Goal: Check status: Check status

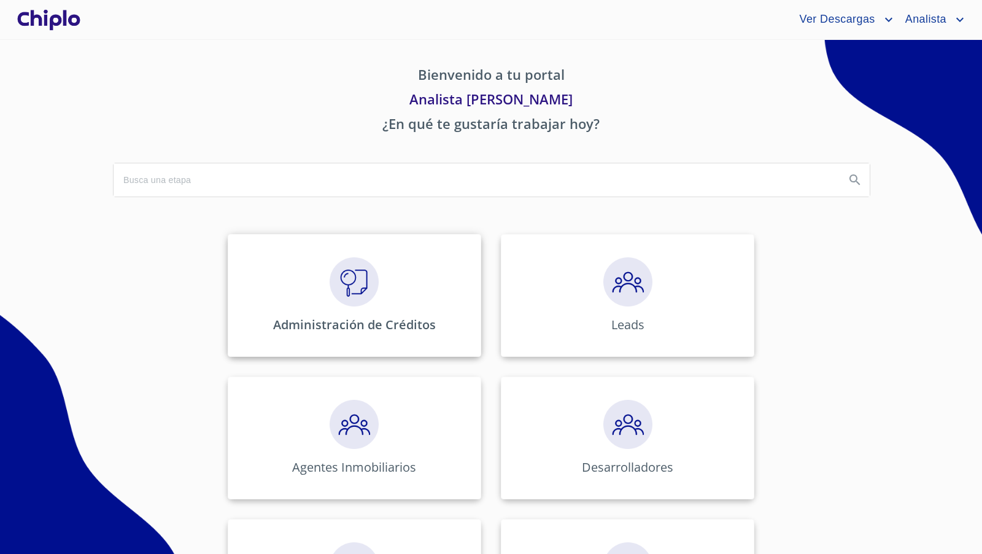
click at [360, 270] on img at bounding box center [354, 281] width 49 height 49
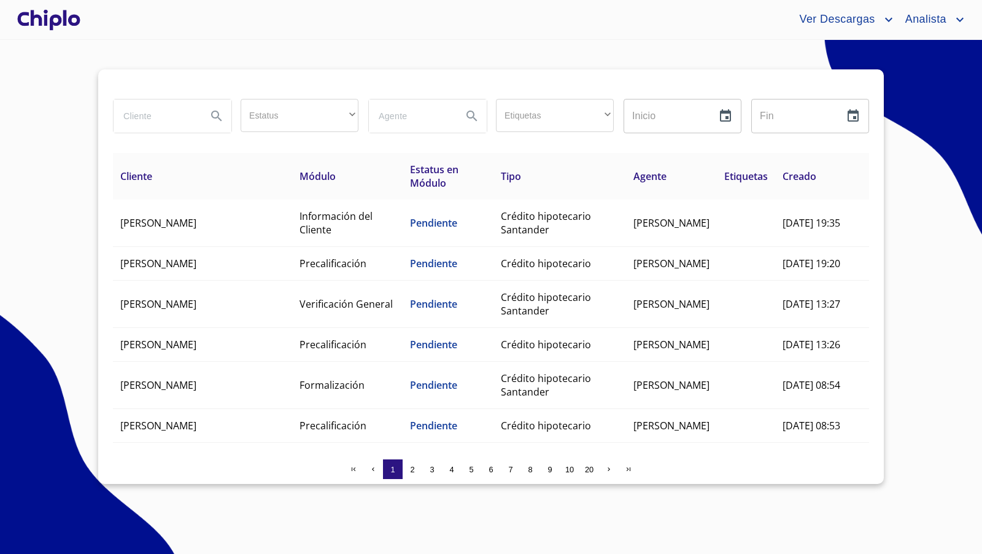
click at [149, 114] on input "search" at bounding box center [155, 115] width 83 height 33
type input "alba"
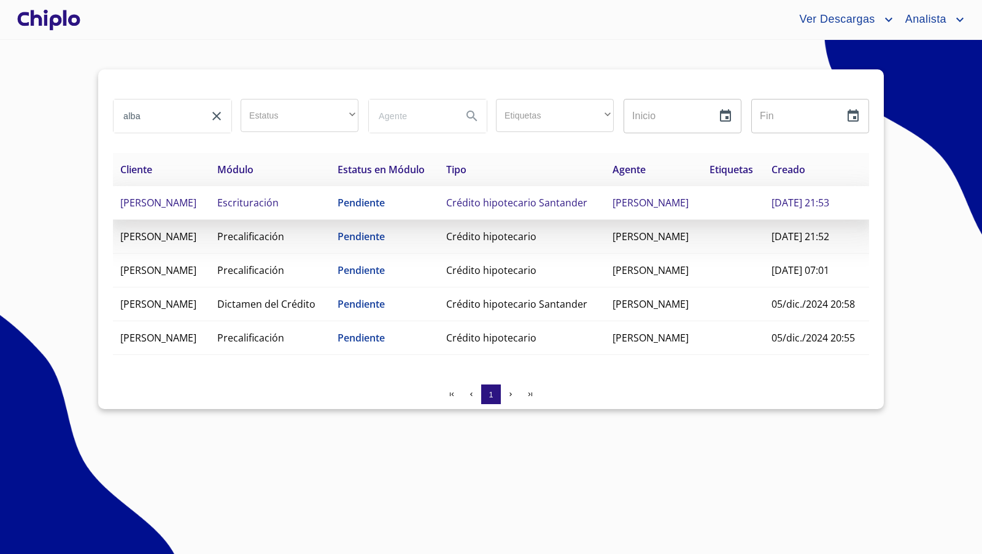
click at [279, 209] on span "Escrituración" at bounding box center [247, 203] width 61 height 14
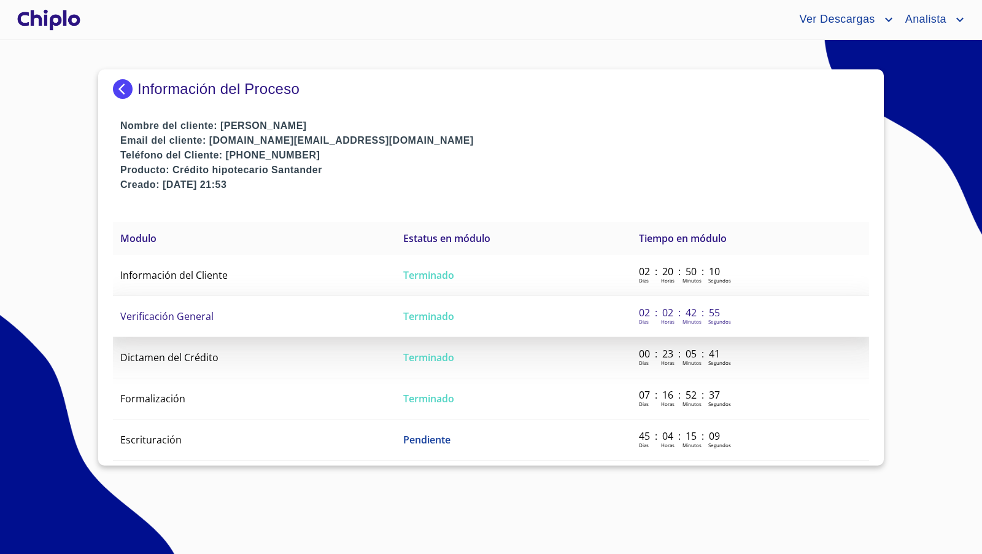
click at [195, 314] on span "Verificación General" at bounding box center [166, 316] width 93 height 14
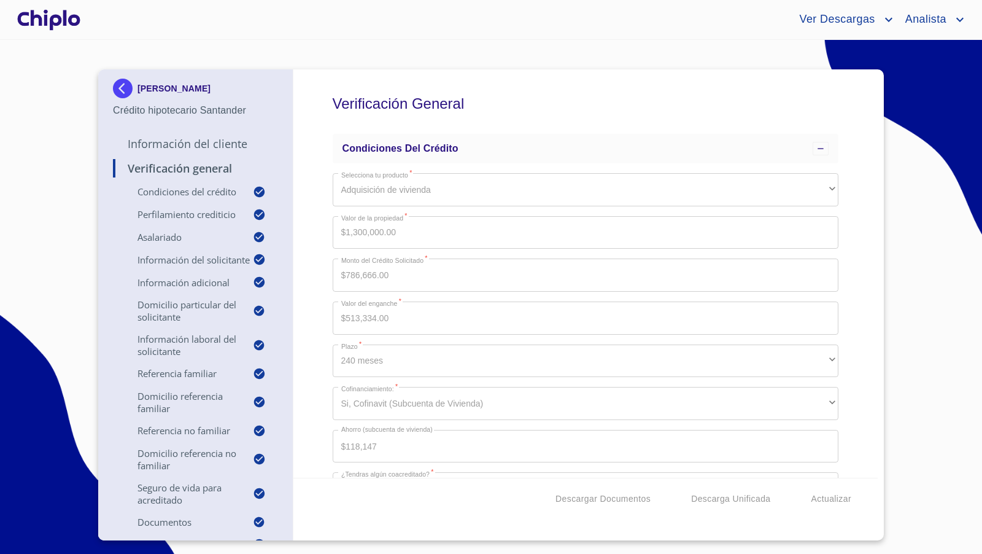
click at [861, 195] on div "Verificación General Condiciones del Crédito Selecciona tu producto   * Adquisi…" at bounding box center [585, 273] width 585 height 408
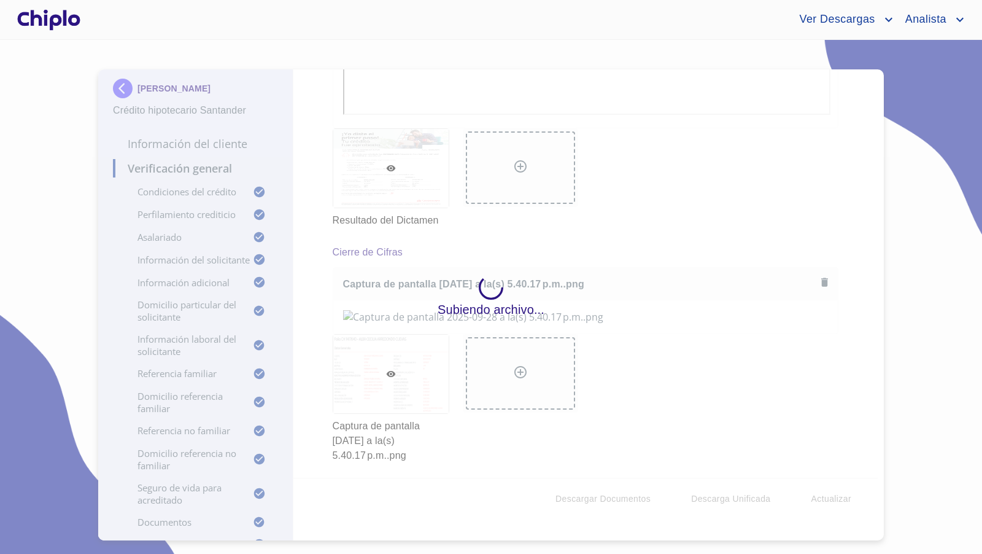
scroll to position [13019, 0]
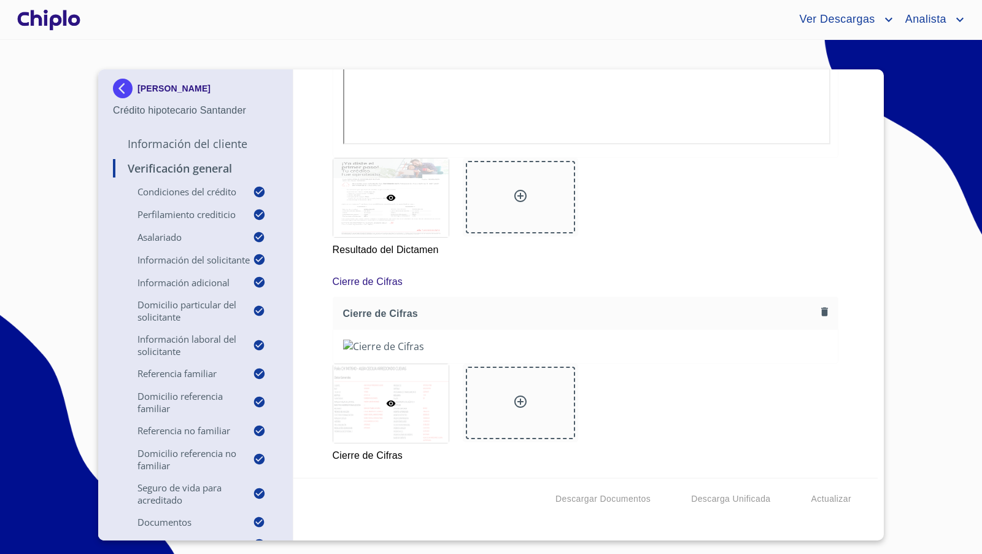
click at [513, 206] on div at bounding box center [520, 197] width 15 height 18
